Goal: Transaction & Acquisition: Download file/media

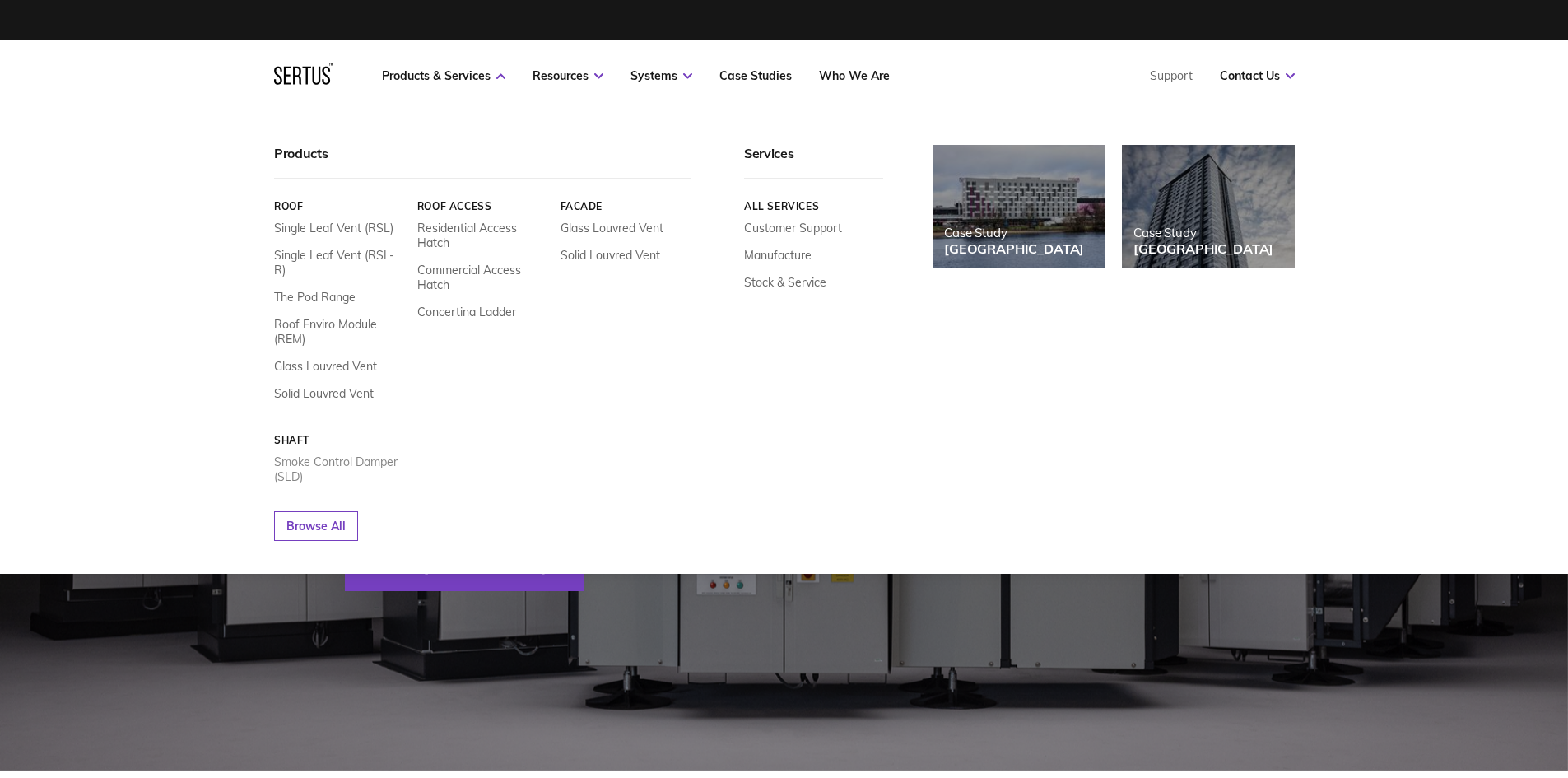
click at [363, 454] on link "Smoke Control Damper (SLD)" at bounding box center [339, 469] width 131 height 30
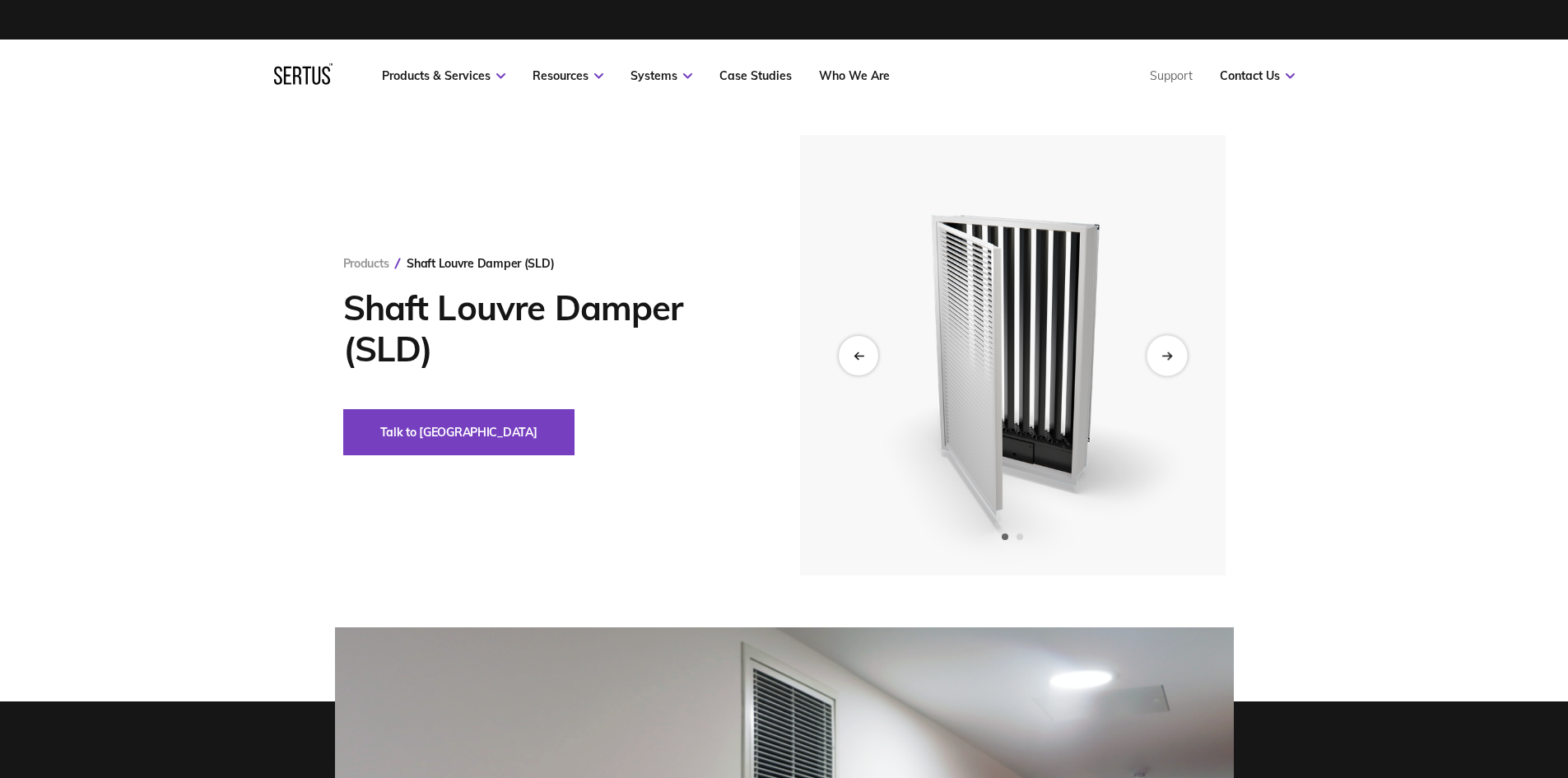
click at [803, 354] on div "Next slide" at bounding box center [1166, 354] width 40 height 40
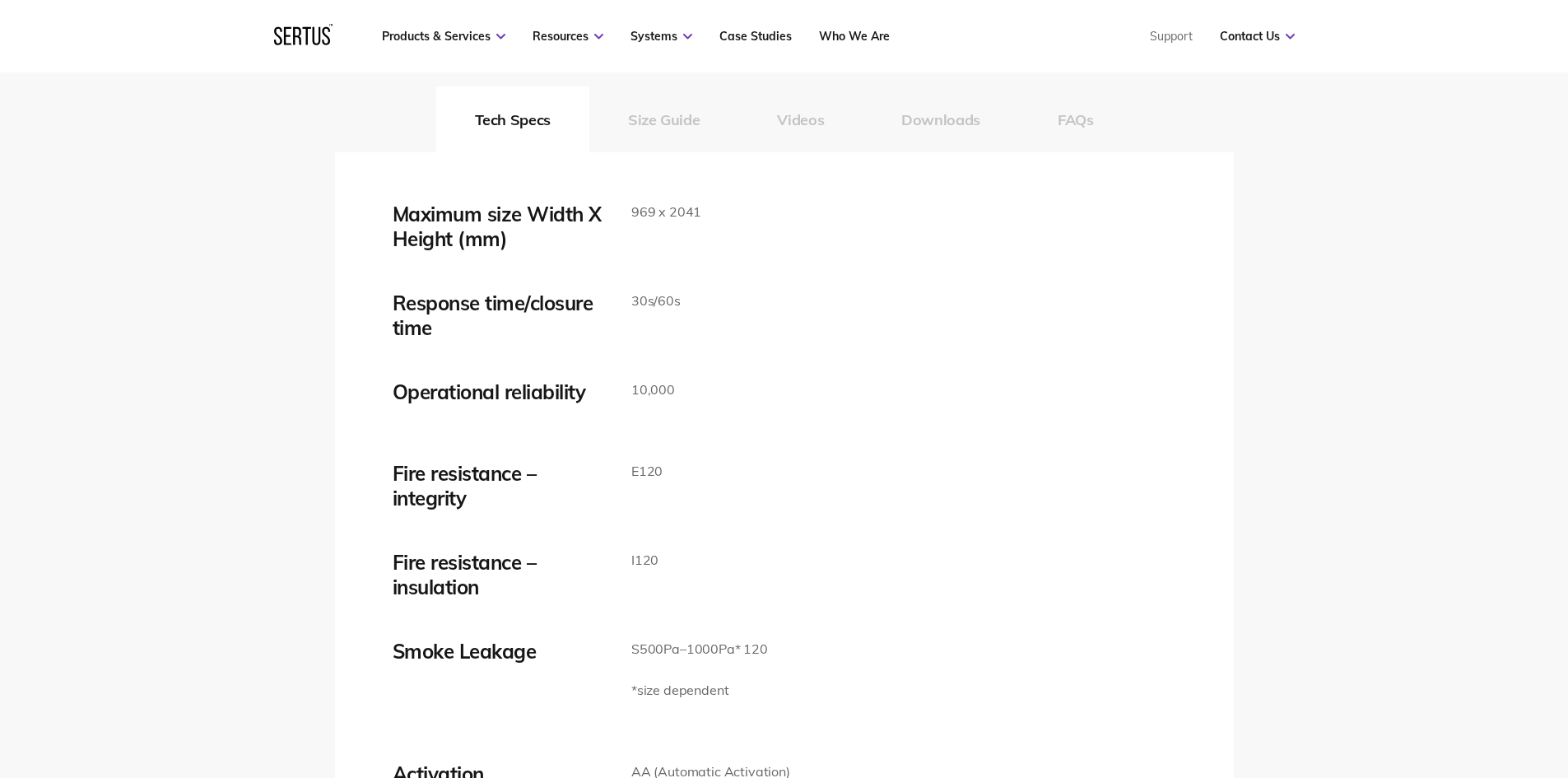
scroll to position [2635, 0]
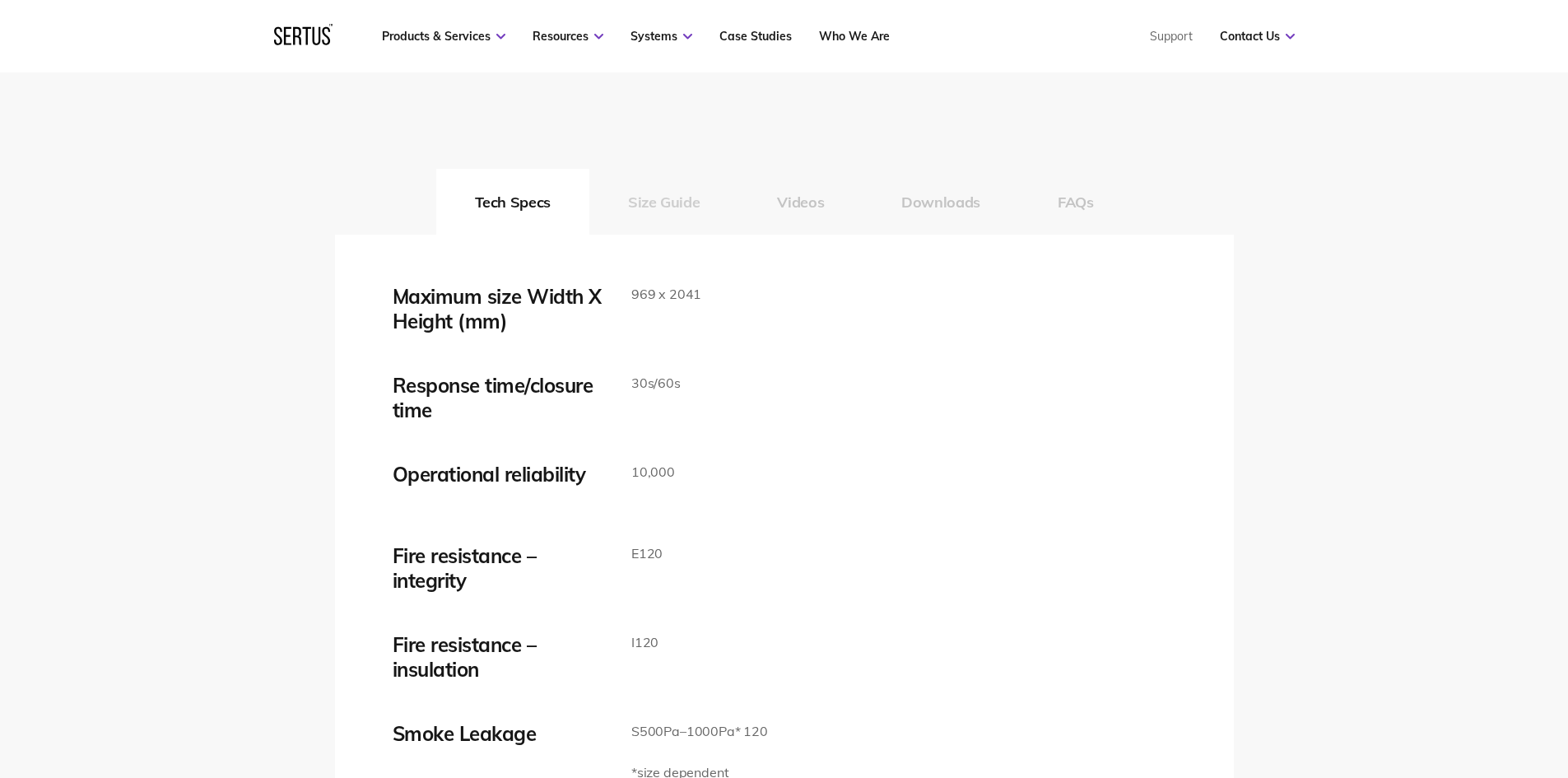
click at [666, 208] on button "Size Guide" at bounding box center [663, 202] width 149 height 66
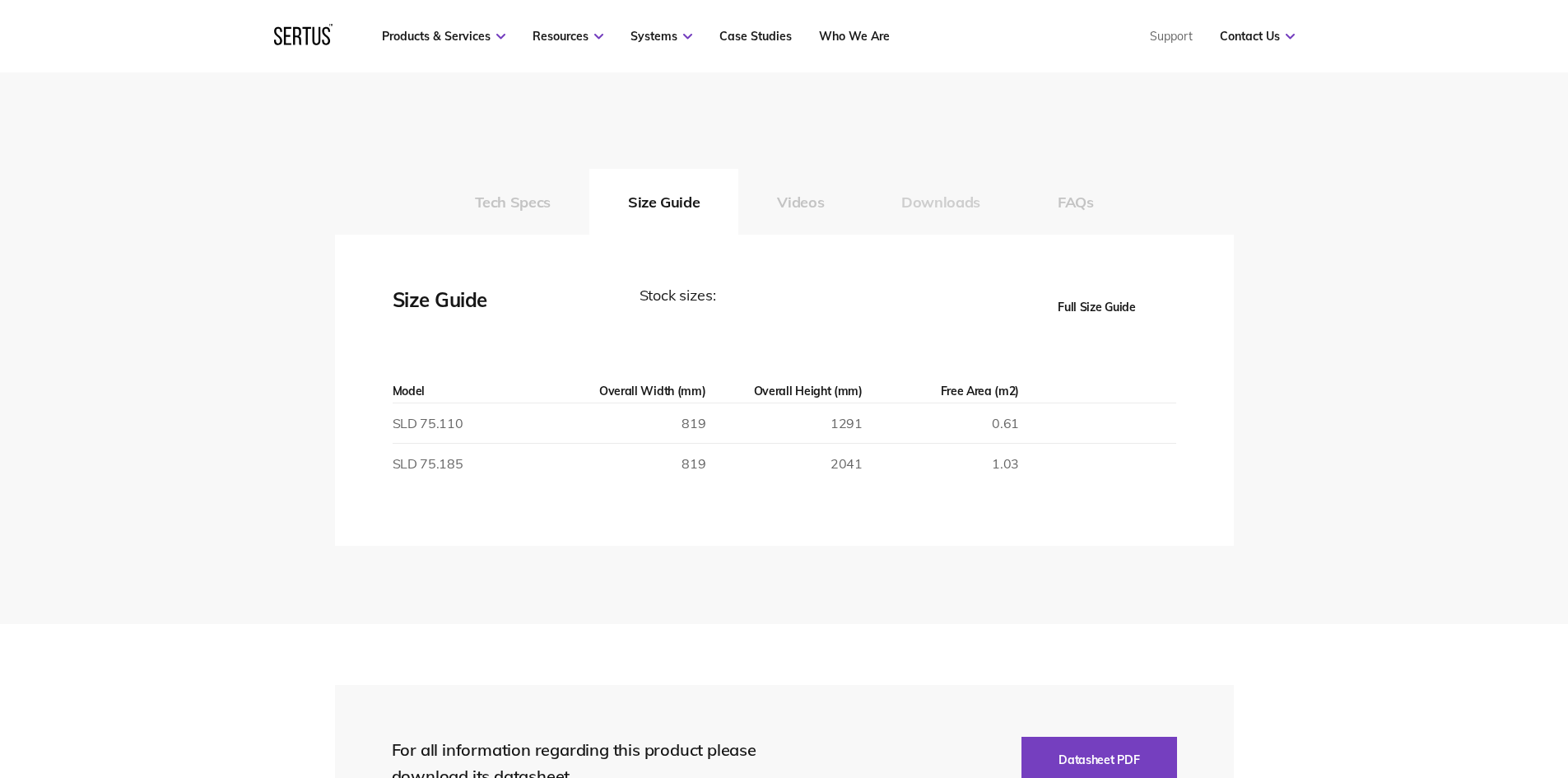
click at [803, 202] on button "Downloads" at bounding box center [940, 202] width 156 height 66
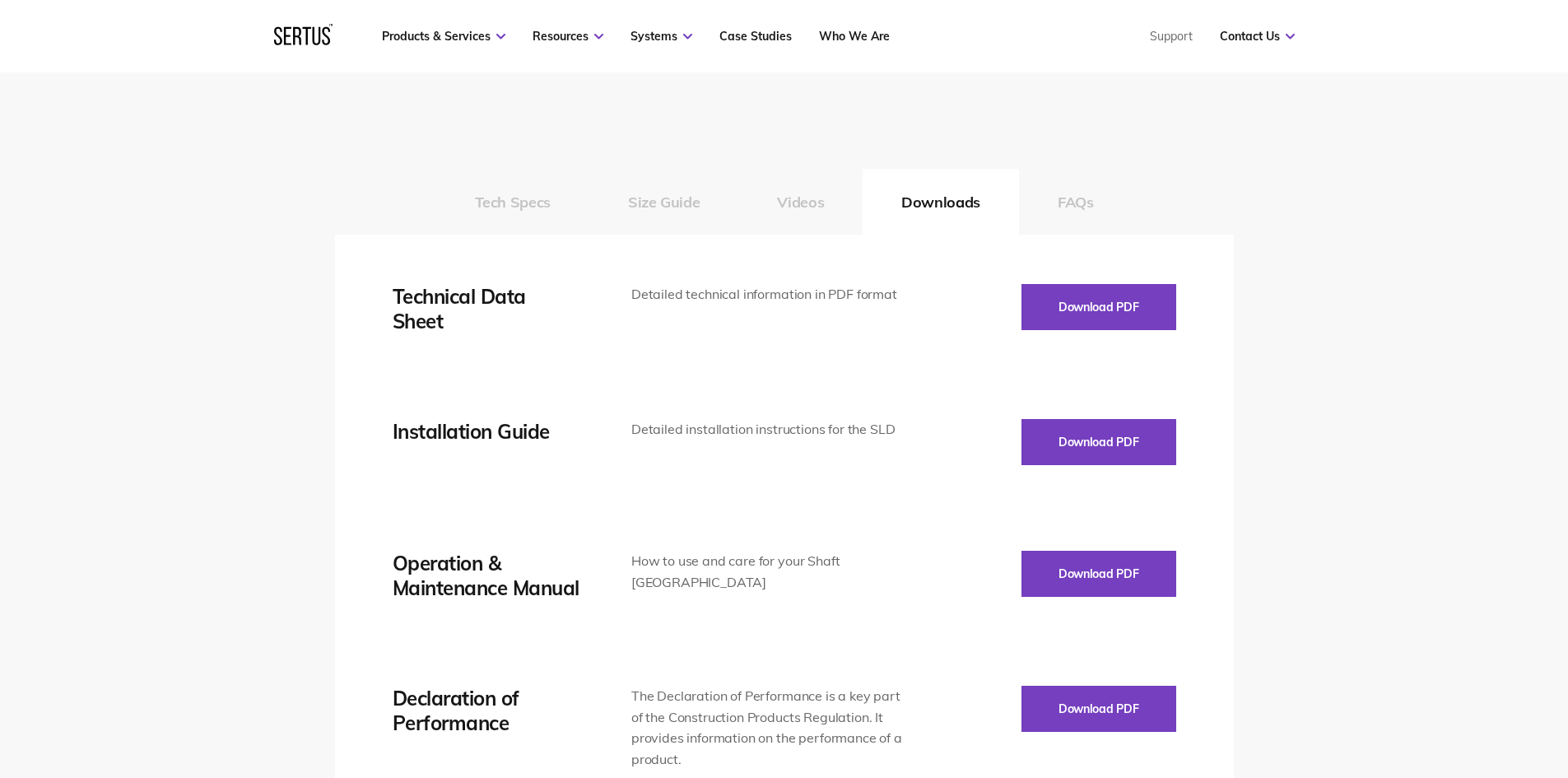
scroll to position [2553, 0]
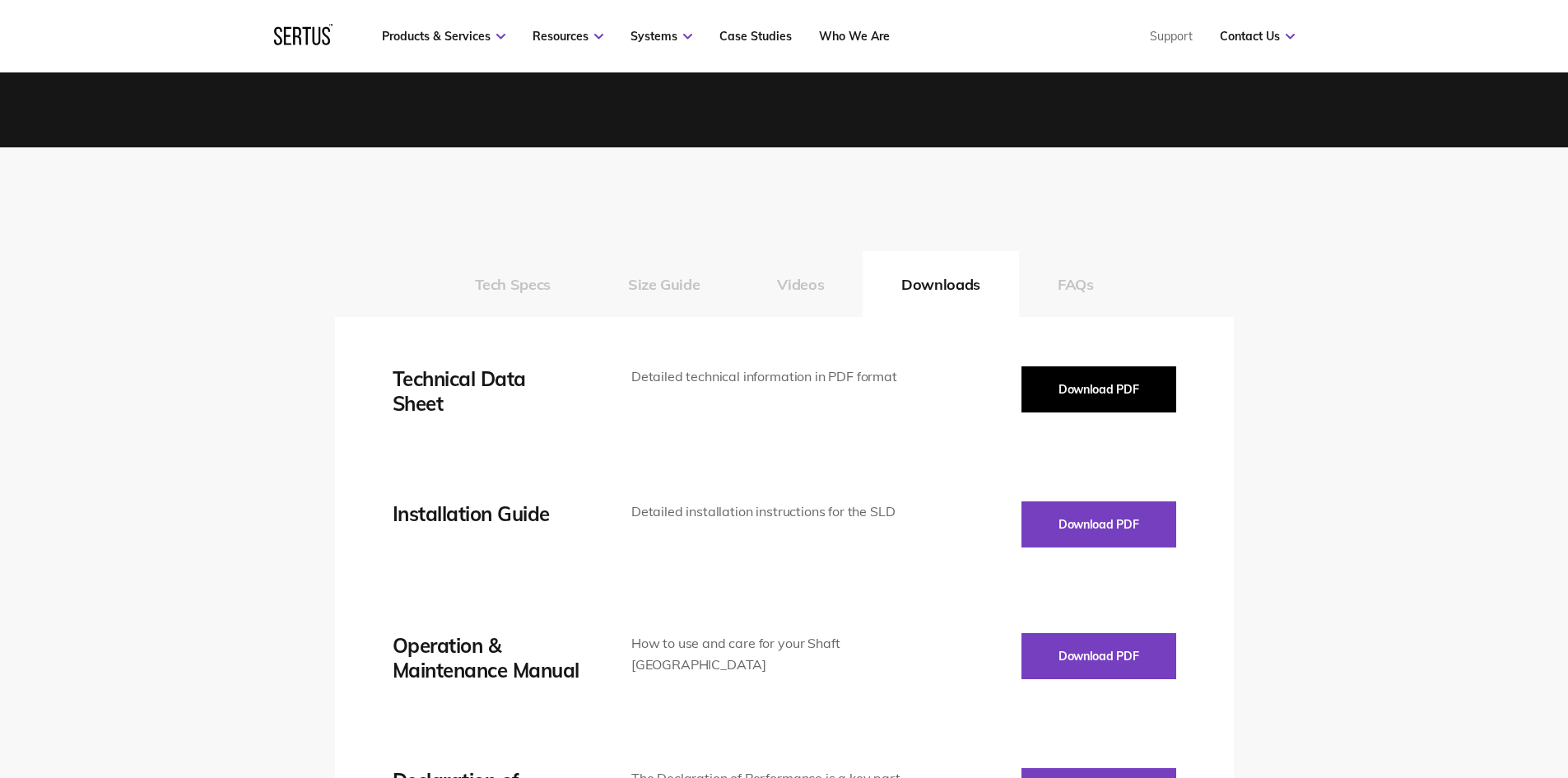
click at [803, 387] on button "Download PDF" at bounding box center [1099, 389] width 154 height 46
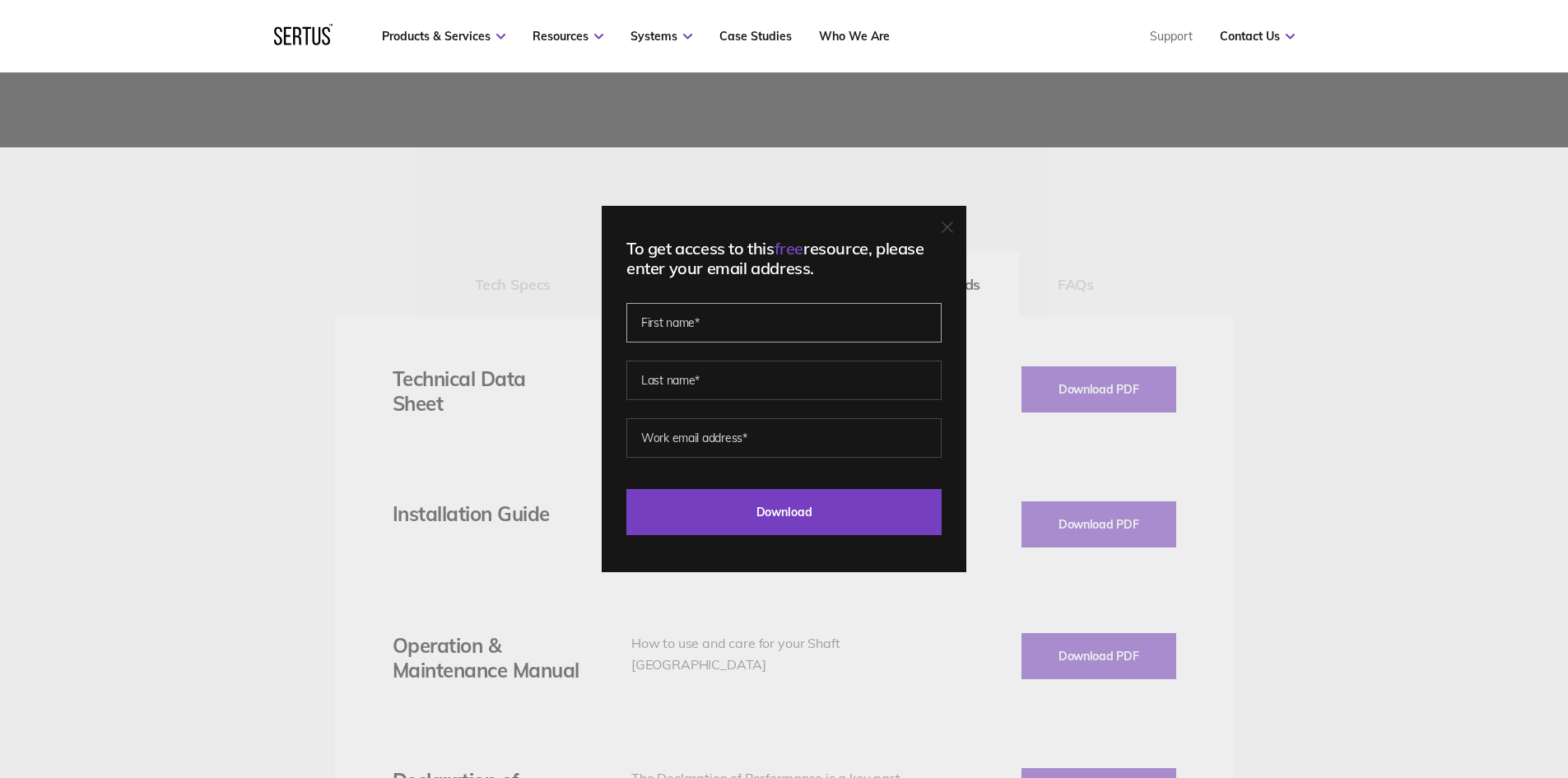
click at [803, 333] on input "text" at bounding box center [784, 323] width 315 height 39
type input "[PERSON_NAME]"
click at [736, 387] on input "text" at bounding box center [784, 380] width 315 height 39
type input "[PERSON_NAME]"
click at [733, 442] on input "email" at bounding box center [784, 438] width 315 height 39
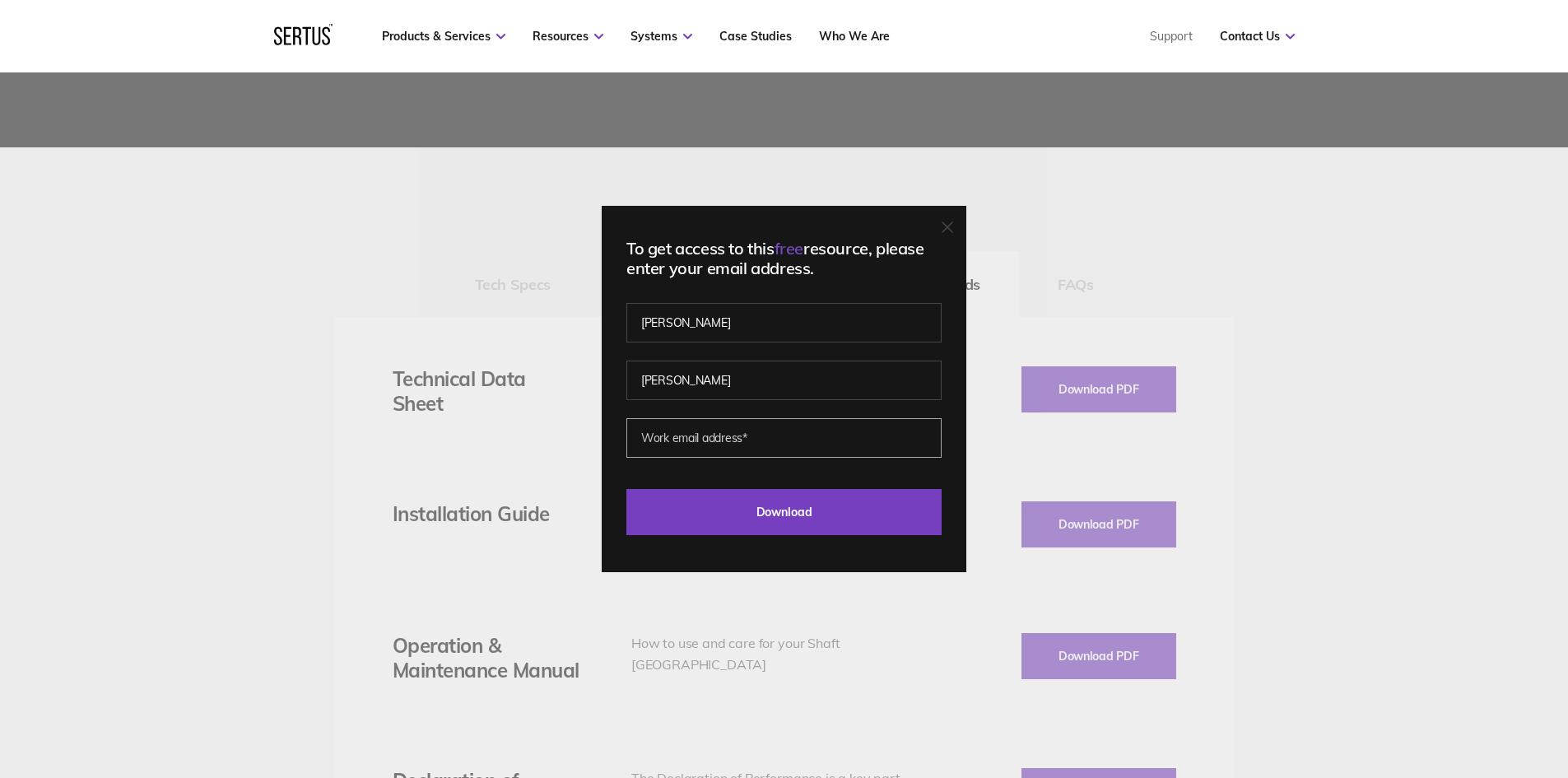
type input "[PERSON_NAME][EMAIL_ADDRESS][PERSON_NAME][DOMAIN_NAME]"
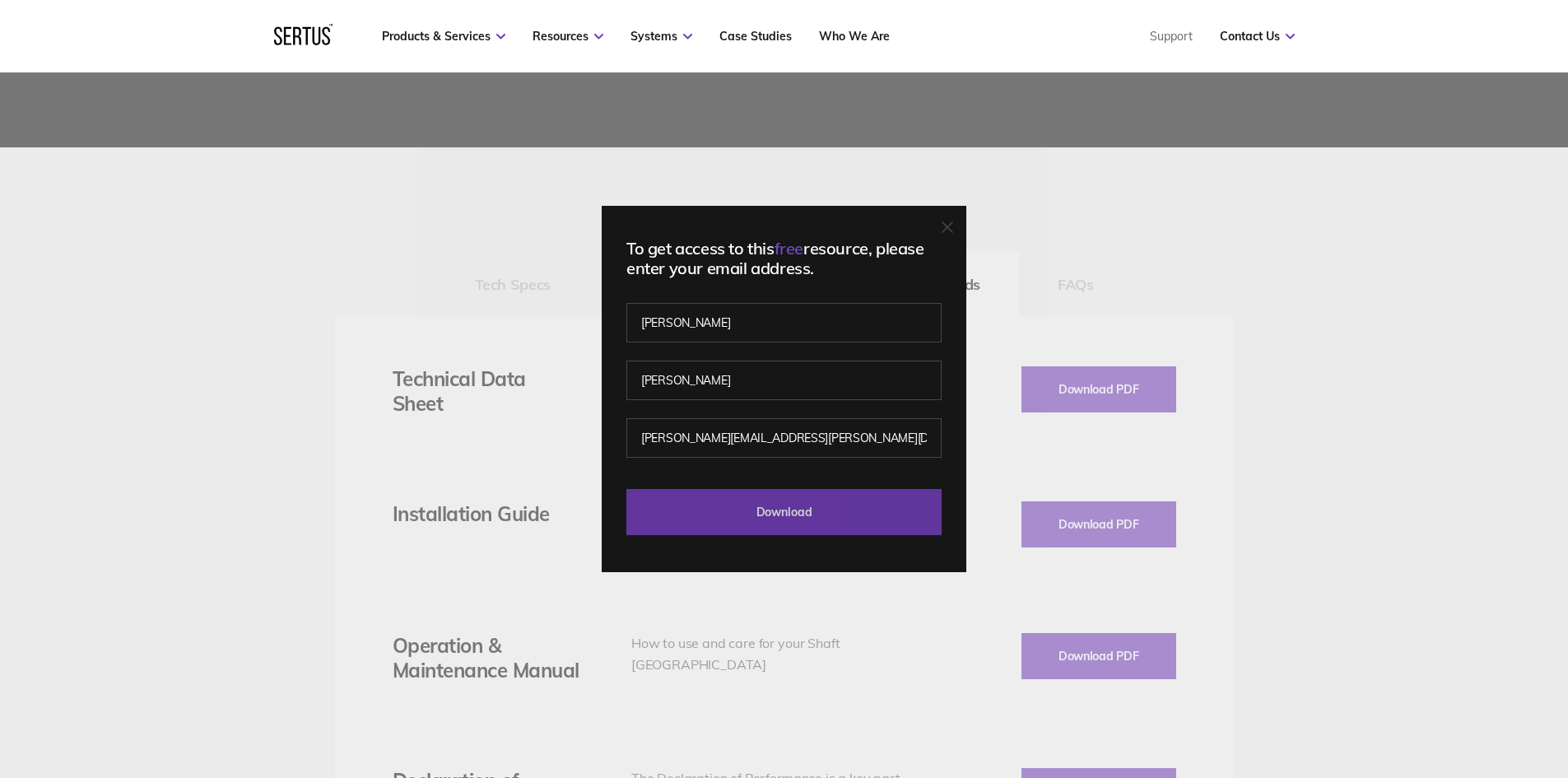
click at [782, 514] on input "Download" at bounding box center [784, 512] width 315 height 46
